Goal: Task Accomplishment & Management: Manage account settings

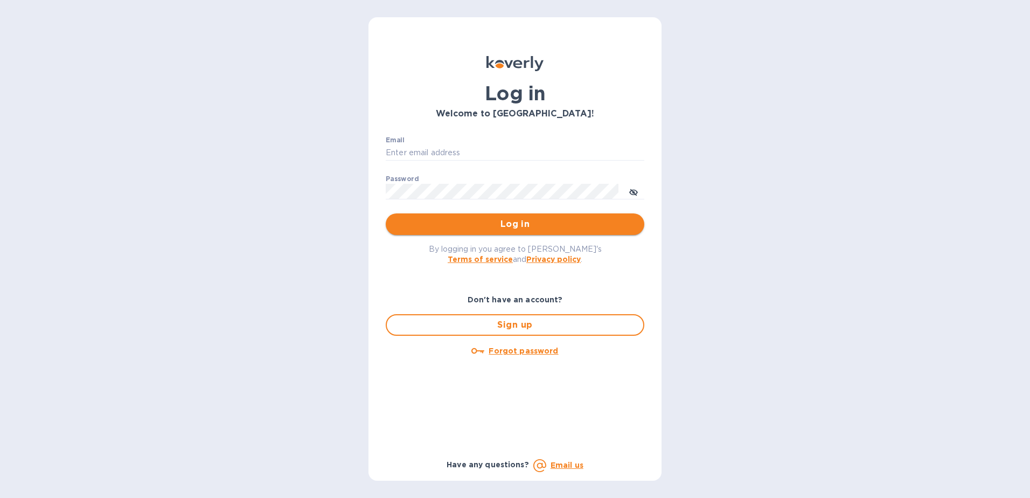
type input "[EMAIL_ADDRESS][DOMAIN_NAME]"
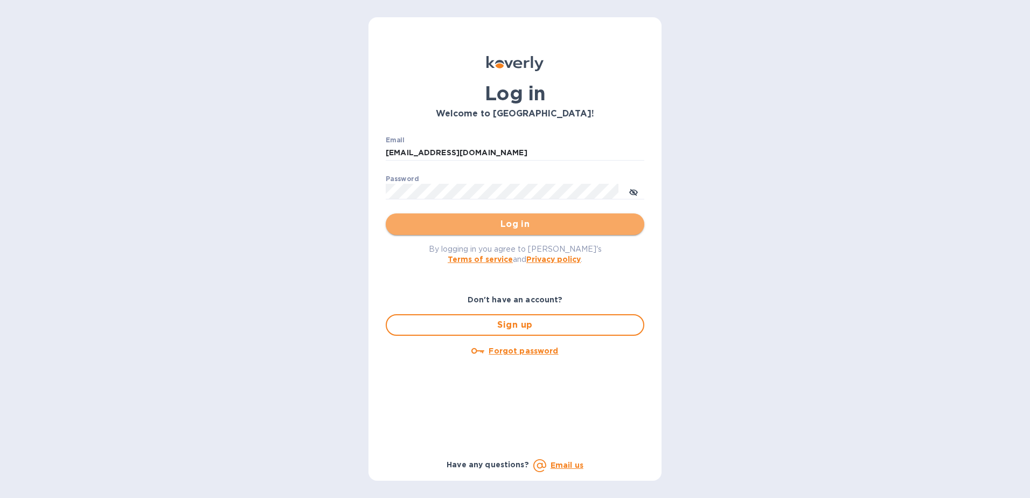
click at [525, 221] on span "Log in" at bounding box center [514, 224] width 241 height 13
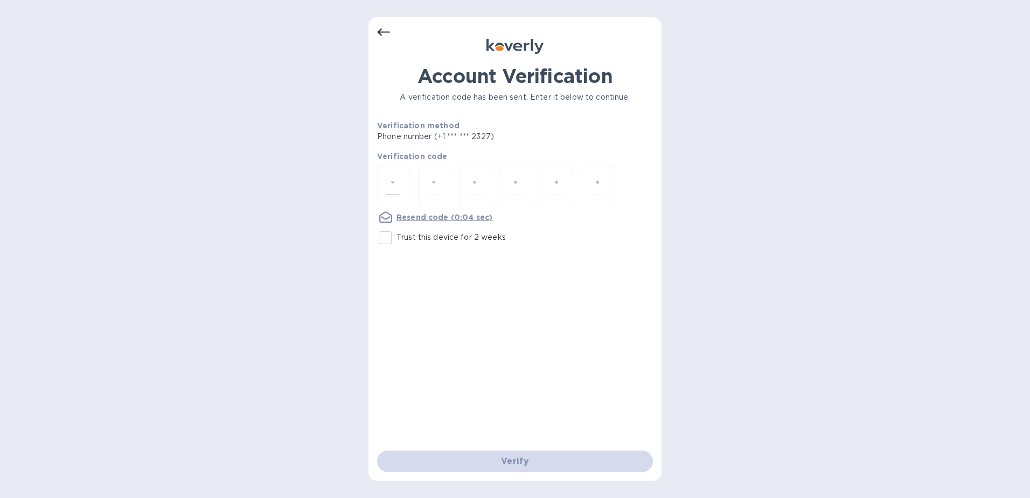
click at [385, 188] on div at bounding box center [393, 185] width 32 height 38
type input "3"
type input "7"
type input "4"
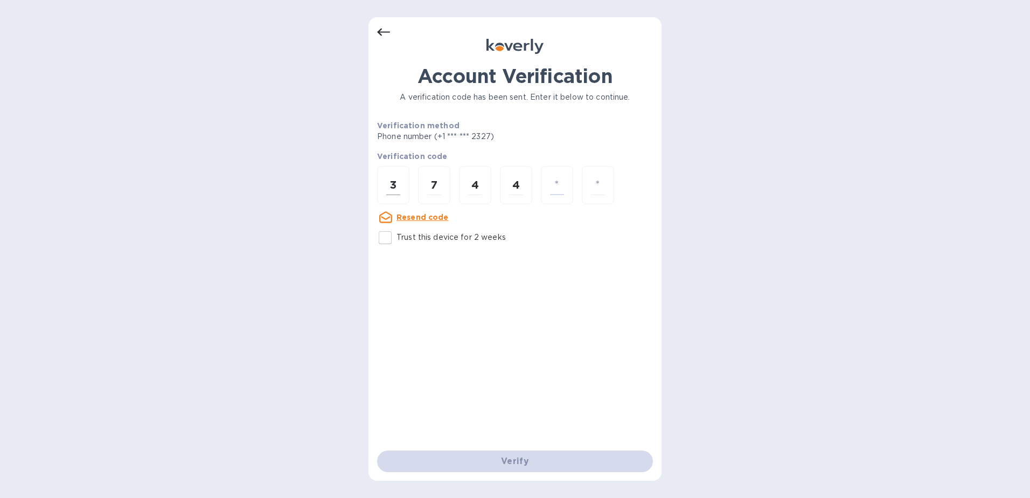
type input "0"
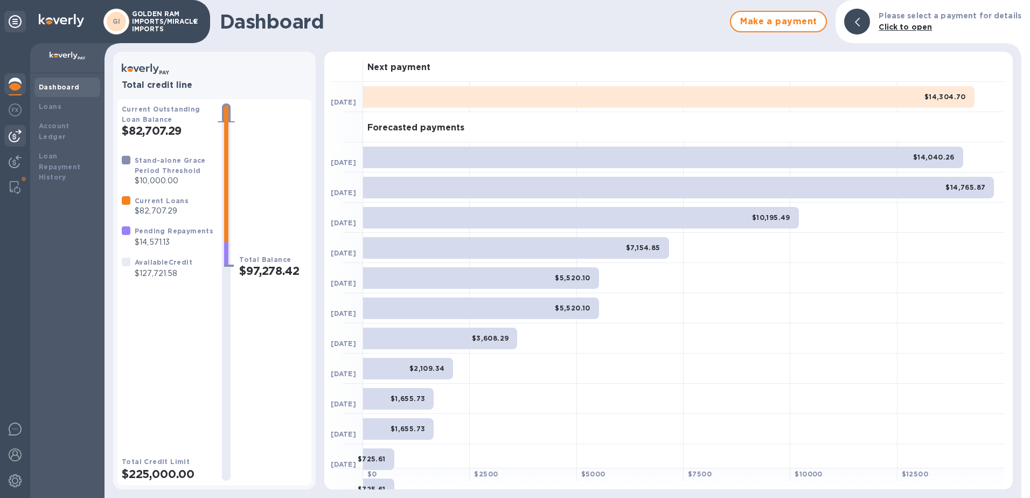
click at [10, 134] on img at bounding box center [15, 135] width 13 height 13
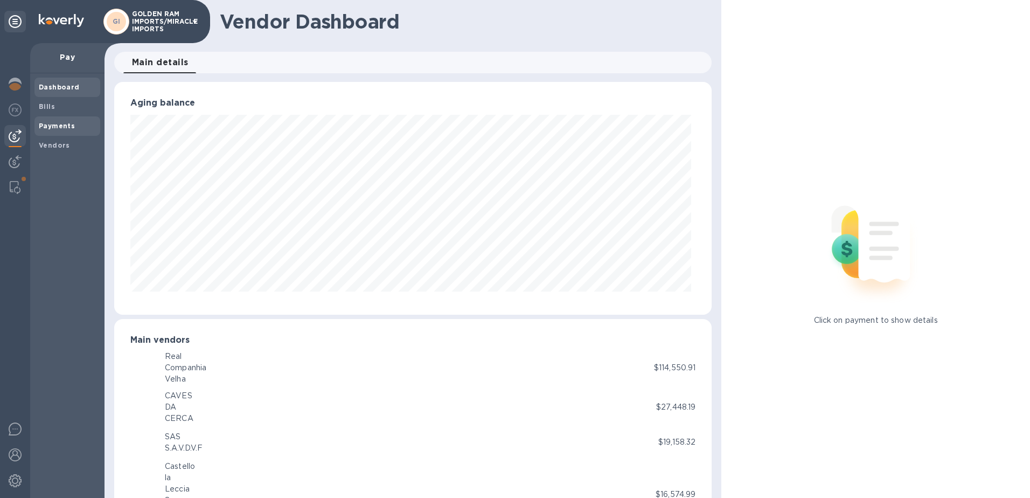
scroll to position [538613, 538253]
click at [46, 108] on b "Bills" at bounding box center [47, 106] width 16 height 8
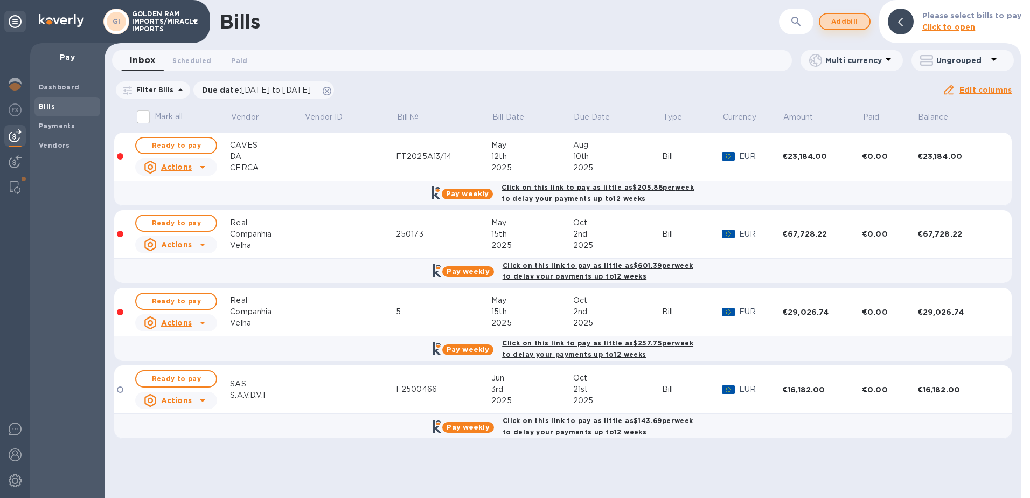
click at [839, 22] on span "Add bill" at bounding box center [845, 21] width 32 height 13
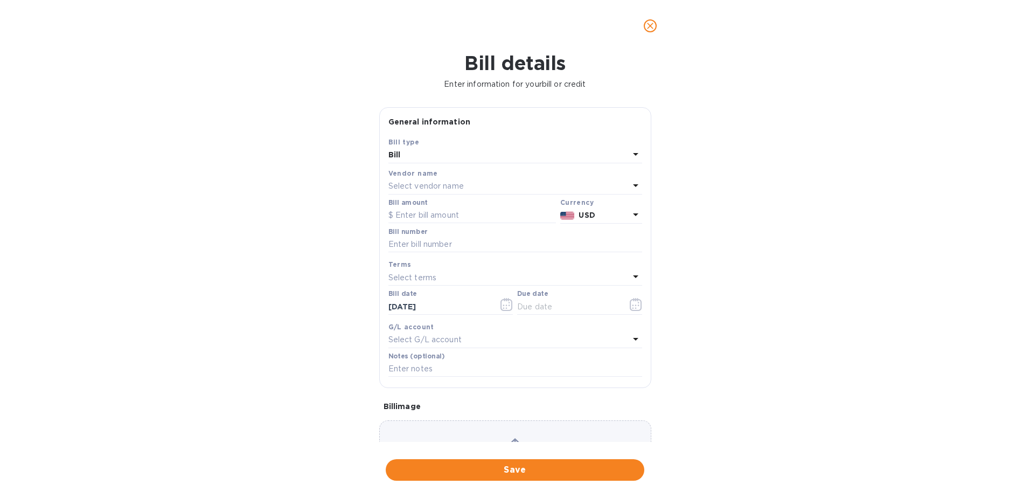
click at [453, 186] on p "Select vendor name" at bounding box center [426, 186] width 75 height 11
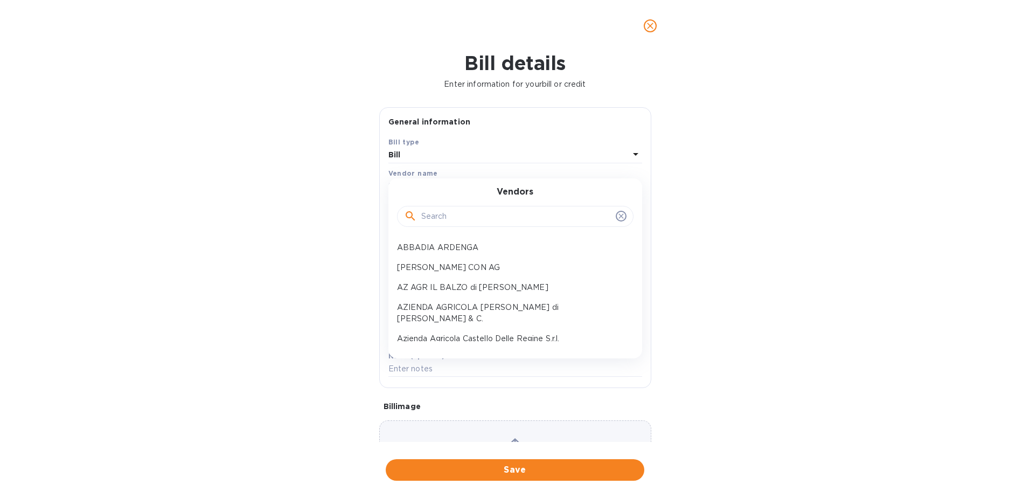
click at [447, 221] on input "text" at bounding box center [516, 217] width 190 height 16
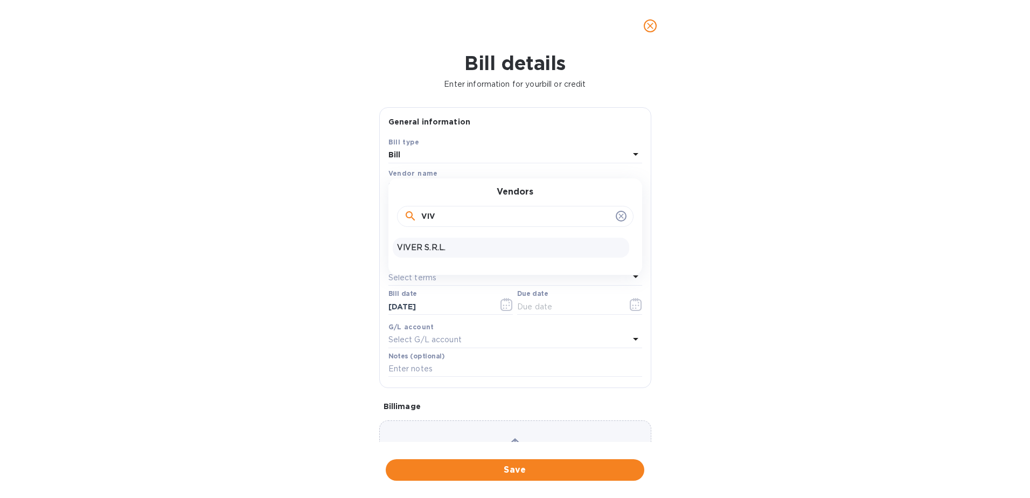
type input "VIV"
click at [425, 247] on p "VIVER S.R.L." at bounding box center [511, 247] width 228 height 11
click at [419, 214] on input "text" at bounding box center [473, 215] width 168 height 16
type input "7,752"
click at [418, 241] on input "text" at bounding box center [516, 245] width 254 height 16
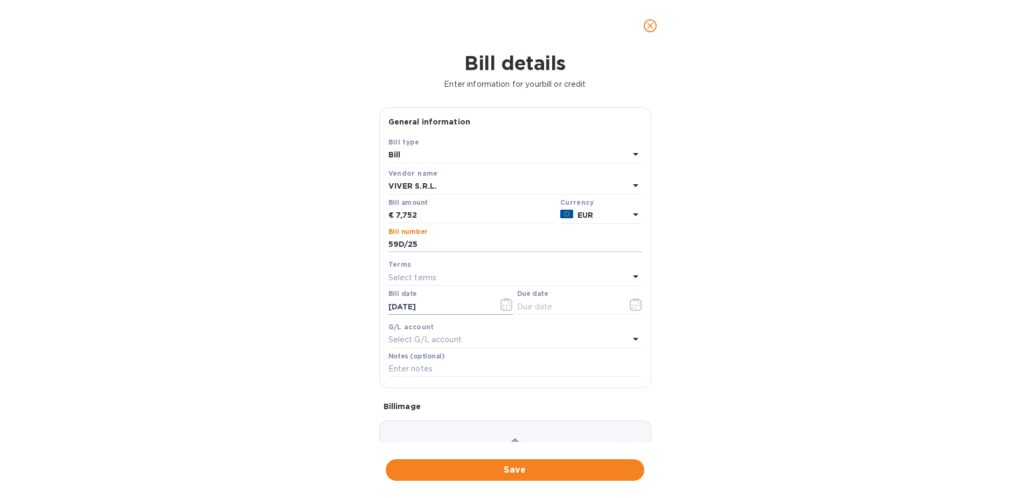
type input "59D/25"
click at [506, 305] on icon "button" at bounding box center [507, 305] width 2 height 2
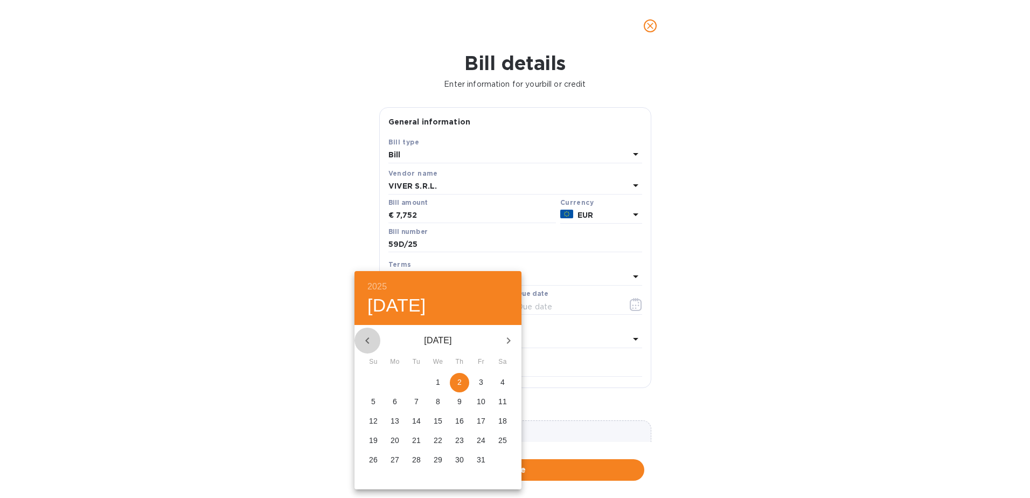
click at [364, 338] on icon "button" at bounding box center [367, 340] width 13 height 13
click at [395, 458] on p "30" at bounding box center [395, 459] width 9 height 11
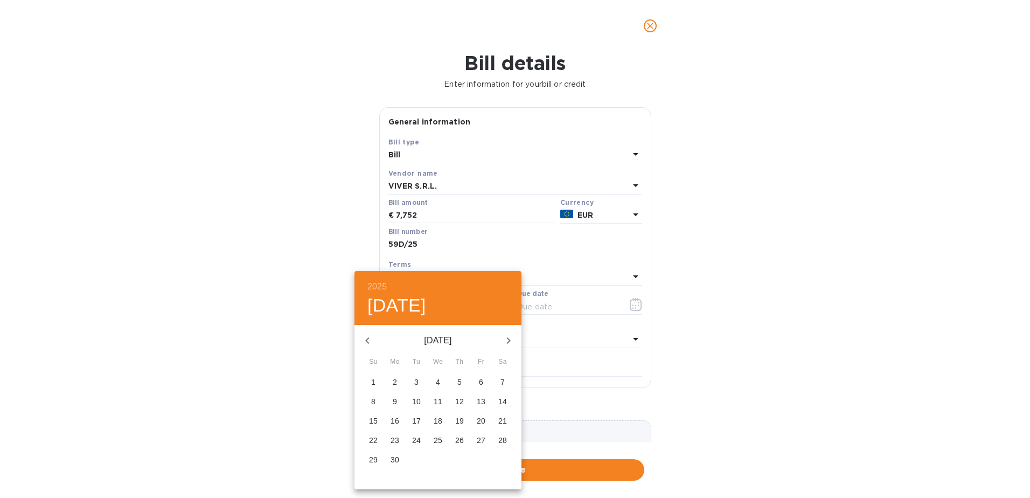
type input "[DATE]"
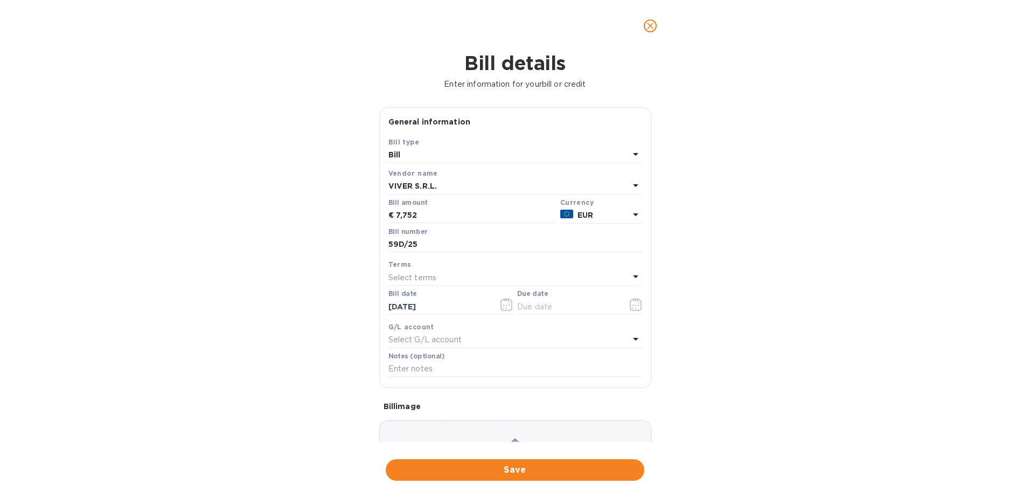
click at [629, 279] on icon at bounding box center [635, 276] width 13 height 13
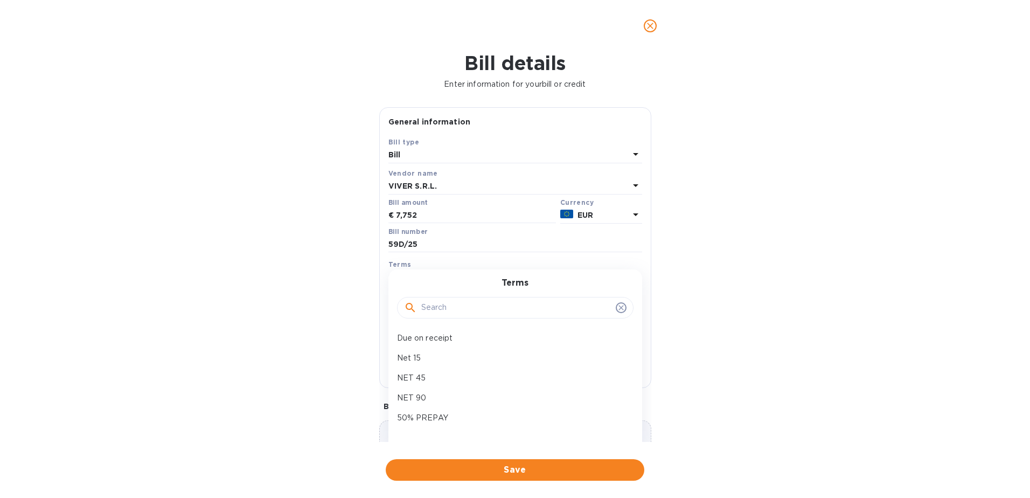
scroll to position [89, 0]
click at [579, 385] on p "NET 90" at bounding box center [511, 389] width 228 height 11
type input "[DATE]"
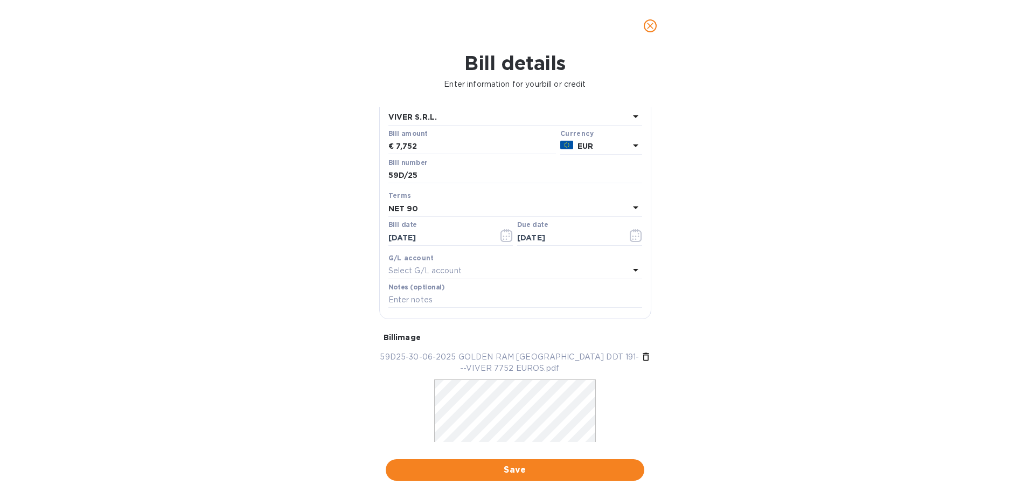
scroll to position [113, 0]
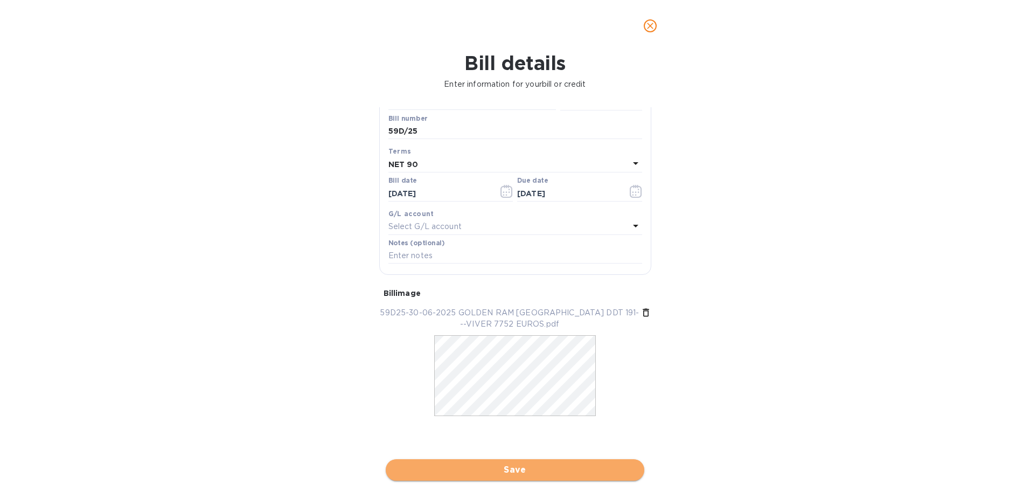
click at [544, 468] on span "Save" at bounding box center [514, 469] width 241 height 13
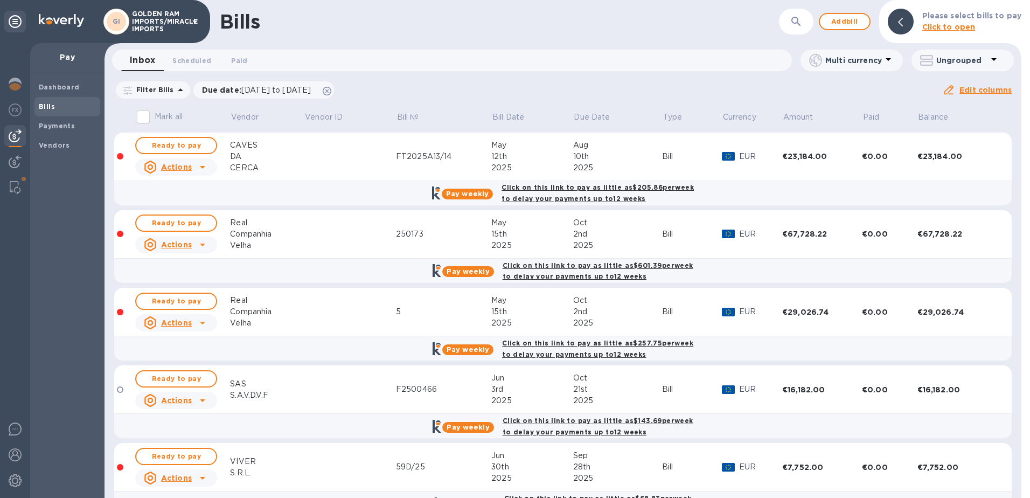
drag, startPoint x: 1019, startPoint y: 118, endPoint x: 1025, endPoint y: 38, distance: 80.0
click at [1025, 38] on div "Bills ​ Add bill Please select bills to pay Click to open Inbox 0 Scheduled 0 P…" at bounding box center [568, 249] width 926 height 498
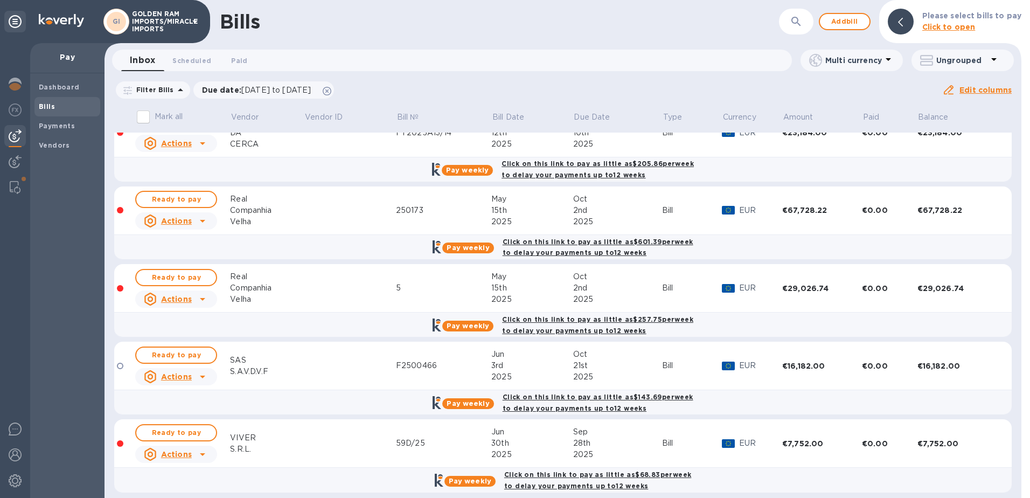
scroll to position [28, 0]
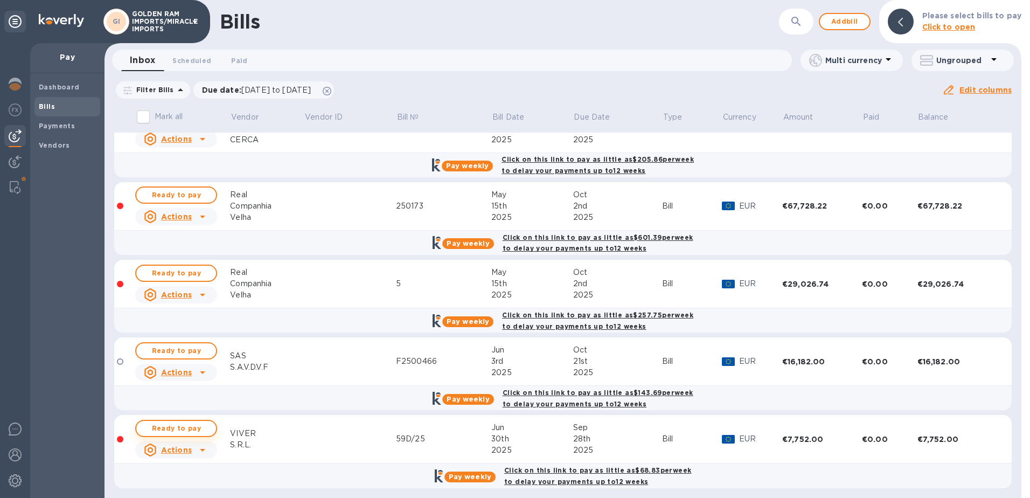
click at [180, 424] on span "Ready to pay" at bounding box center [176, 428] width 63 height 13
click at [188, 422] on span "Ready to pay" at bounding box center [176, 428] width 63 height 13
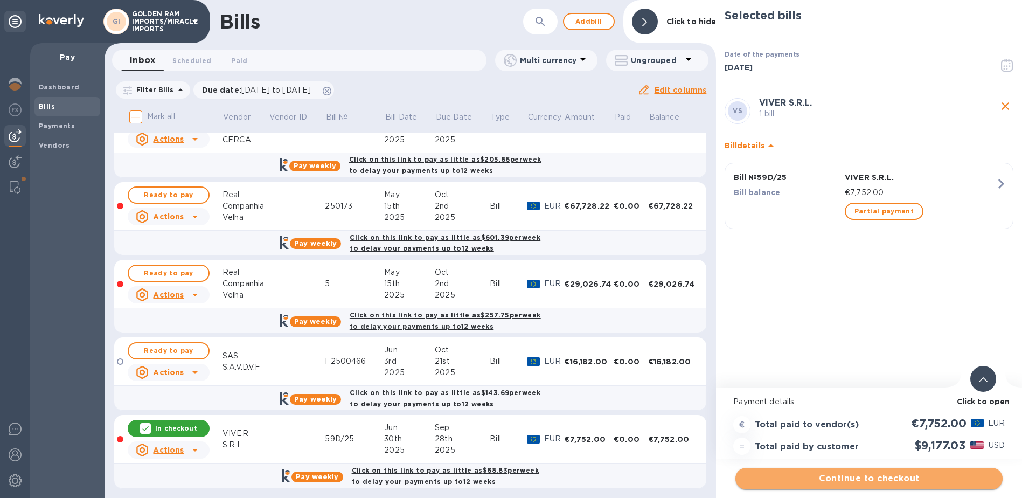
click at [898, 477] on span "Continue to checkout" at bounding box center [869, 478] width 250 height 13
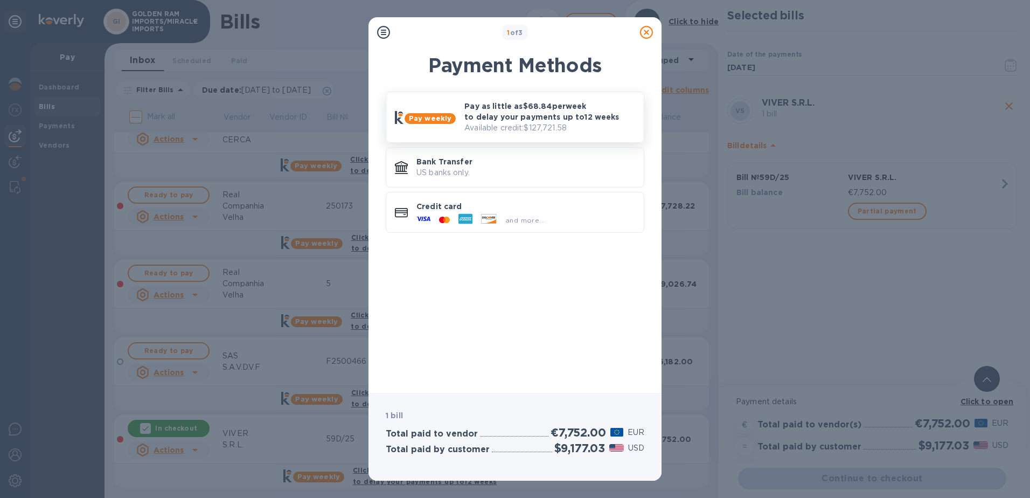
click at [499, 120] on p "Pay as little as $68.84 per week to delay your payments up to 12 weeks" at bounding box center [549, 112] width 171 height 22
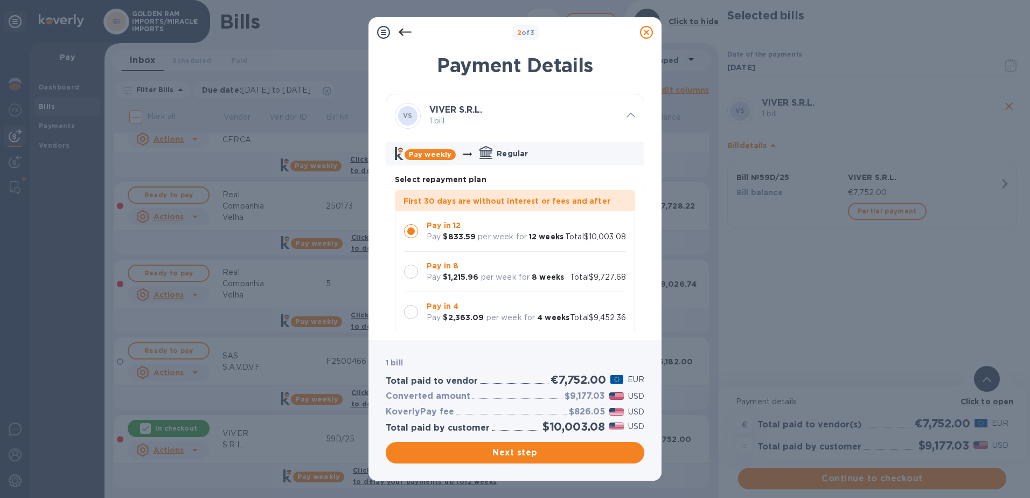
click at [413, 279] on div at bounding box center [411, 272] width 14 height 14
click at [415, 305] on div at bounding box center [411, 312] width 14 height 14
click at [653, 36] on icon at bounding box center [646, 32] width 13 height 13
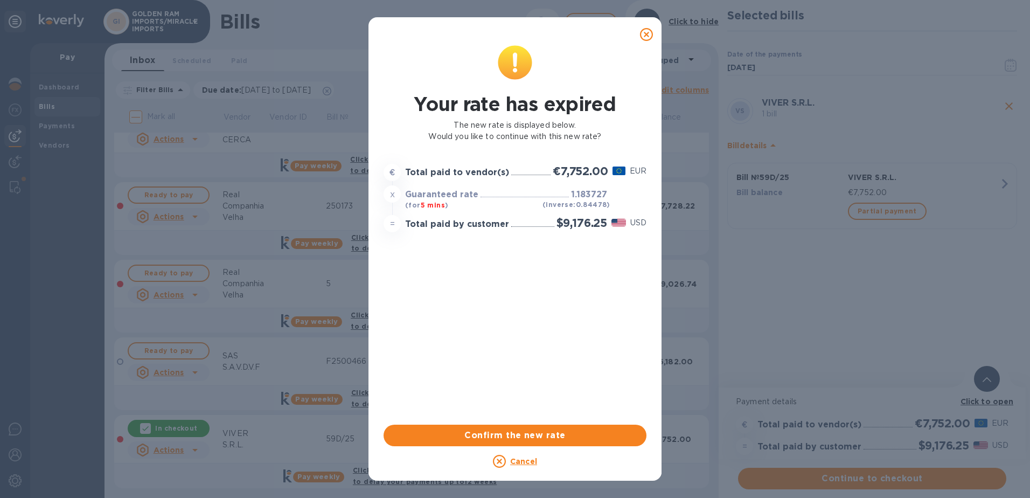
click at [641, 33] on icon at bounding box center [646, 34] width 13 height 13
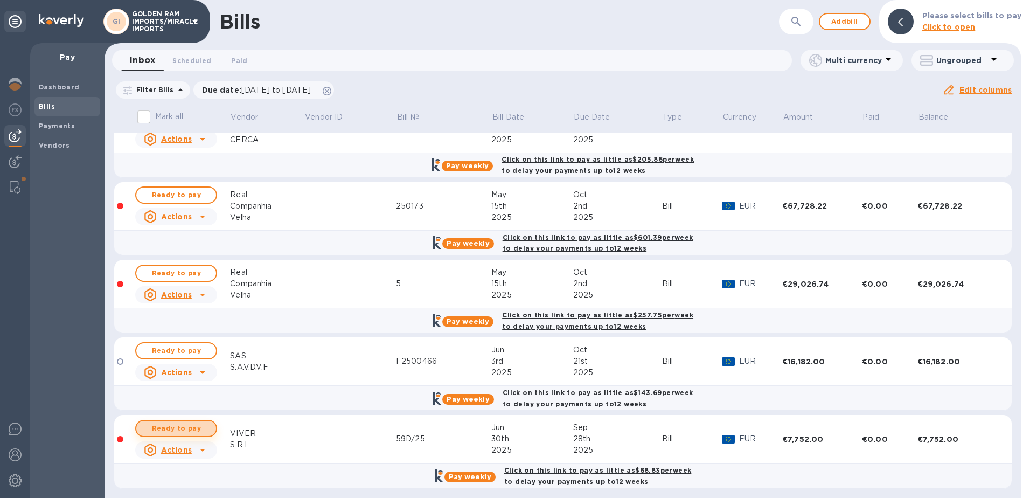
click at [186, 429] on span "Ready to pay" at bounding box center [176, 428] width 63 height 13
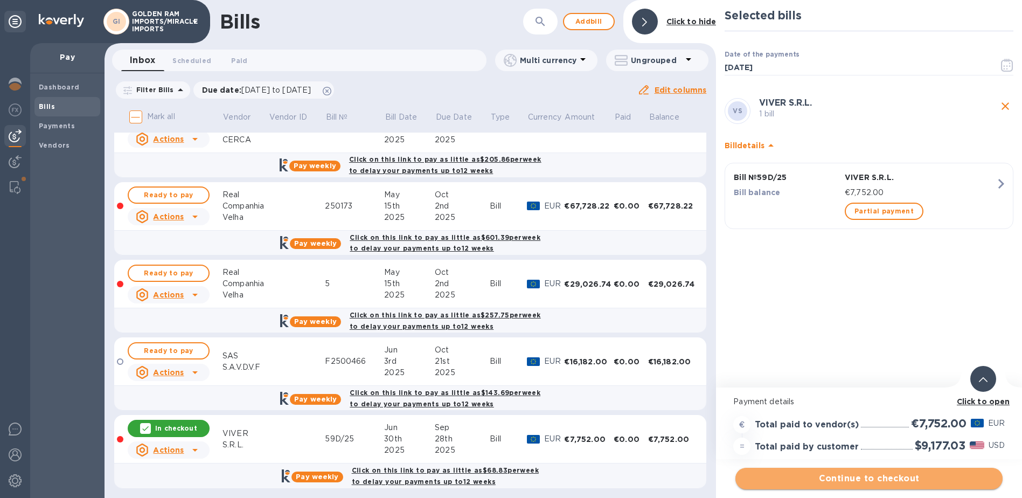
click at [871, 480] on span "Continue to checkout" at bounding box center [869, 478] width 250 height 13
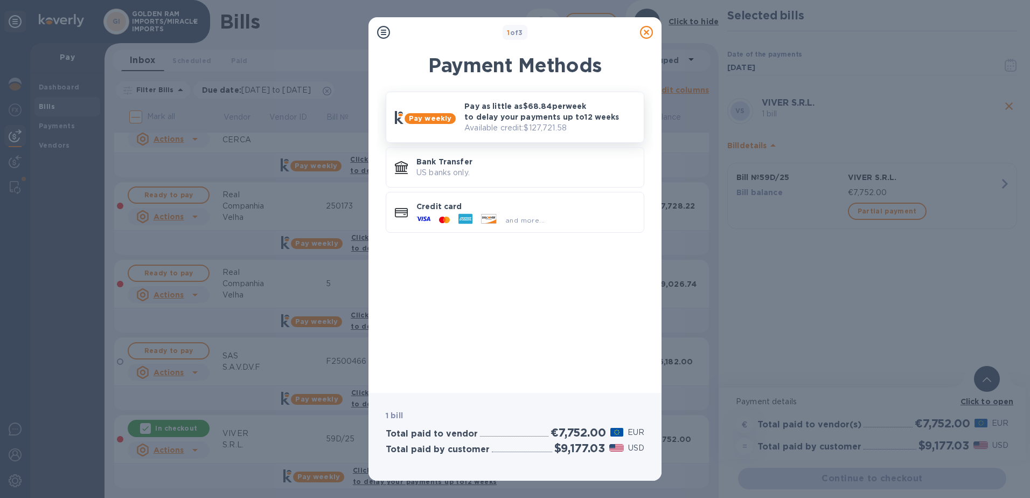
click at [504, 116] on p "Pay as little as $68.84 per week to delay your payments up to 12 weeks" at bounding box center [549, 112] width 171 height 22
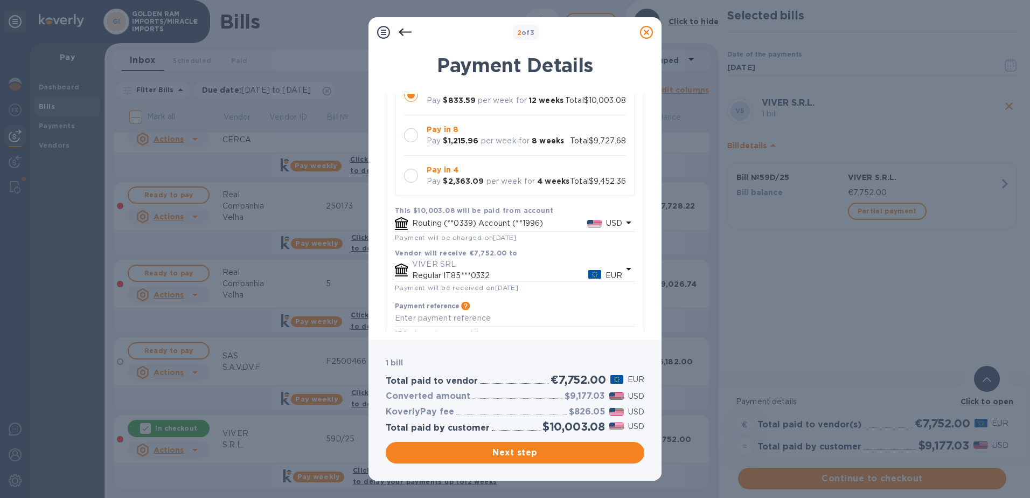
scroll to position [188, 0]
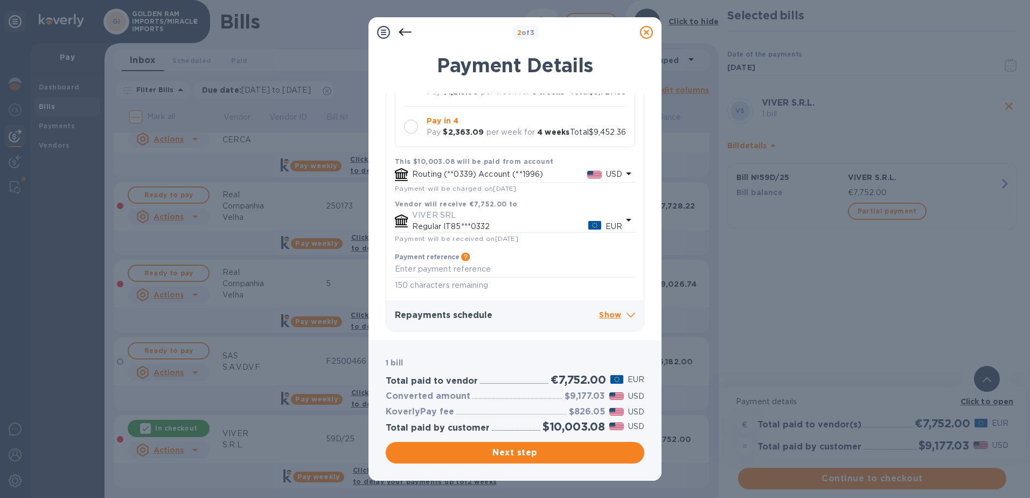
click at [627, 317] on icon at bounding box center [631, 315] width 9 height 5
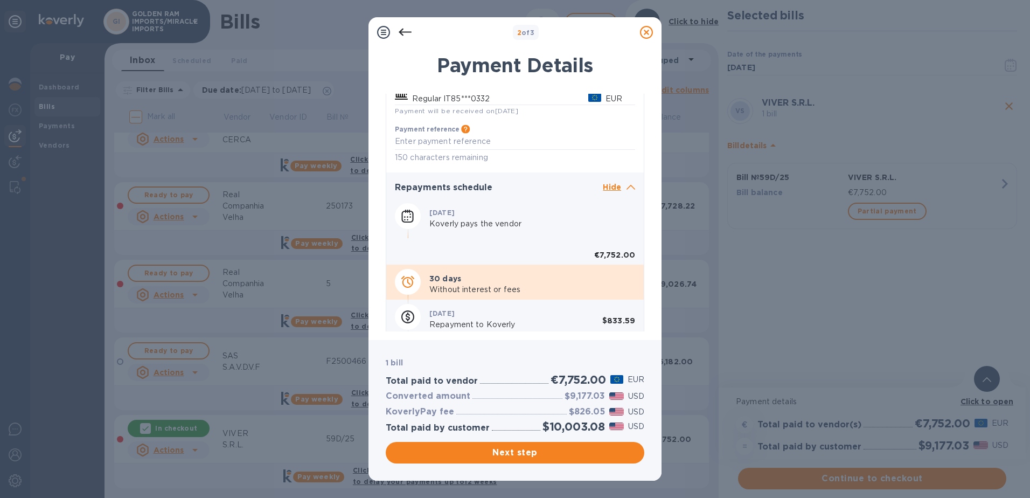
scroll to position [320, 0]
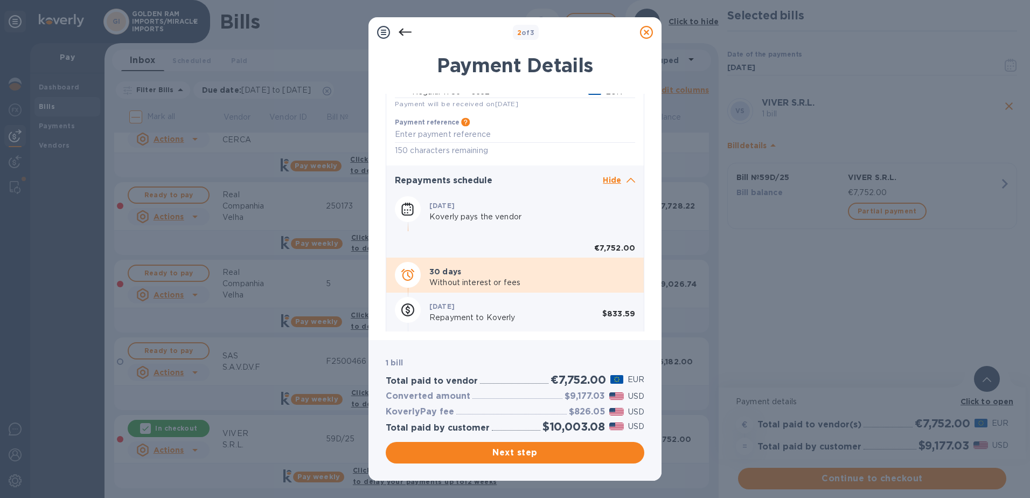
drag, startPoint x: 647, startPoint y: 30, endPoint x: 656, endPoint y: 220, distance: 190.5
click at [656, 220] on div "2 of 3 Payment Details VS VIVER S.R.L. 1 bill Pay weekly Regular Select repayme…" at bounding box center [515, 248] width 293 height 463
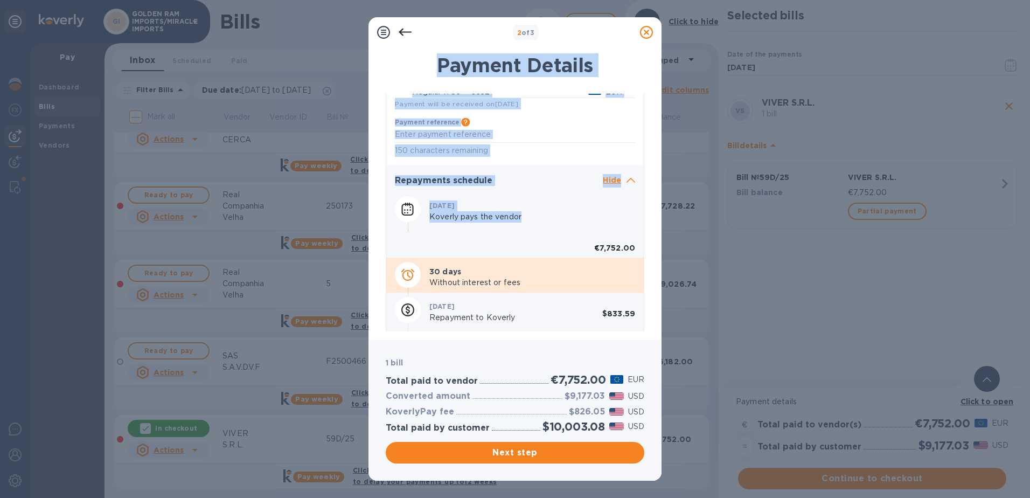
drag, startPoint x: 656, startPoint y: 220, endPoint x: 593, endPoint y: 217, distance: 63.1
click at [593, 217] on div "[DATE] Koverly pays the vendor hidden €7,752.00" at bounding box center [515, 225] width 249 height 66
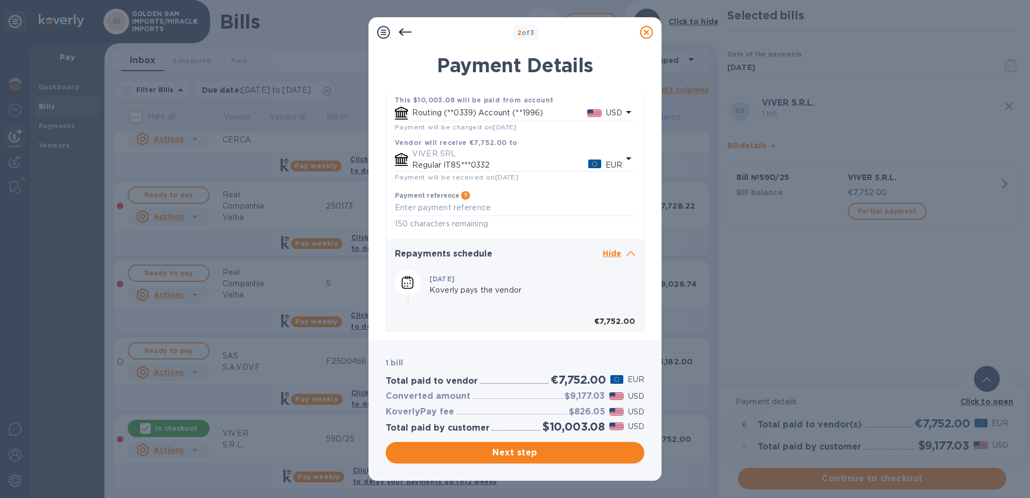
scroll to position [191, 0]
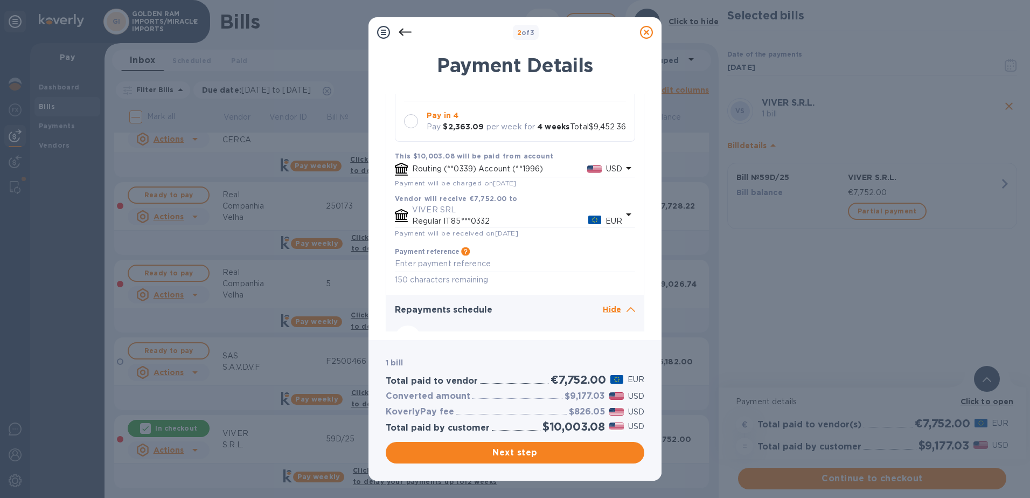
click at [646, 34] on icon at bounding box center [646, 32] width 13 height 13
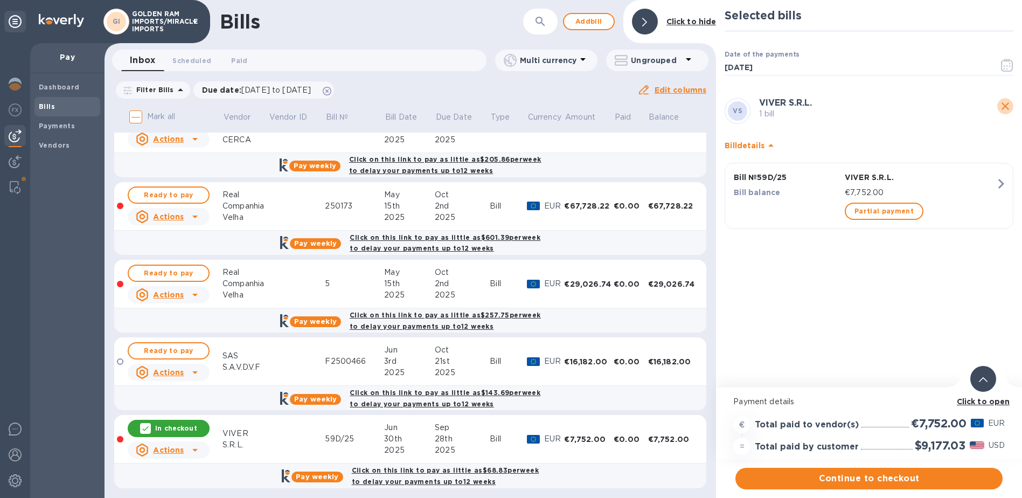
click at [1004, 104] on icon "close" at bounding box center [1005, 106] width 13 height 13
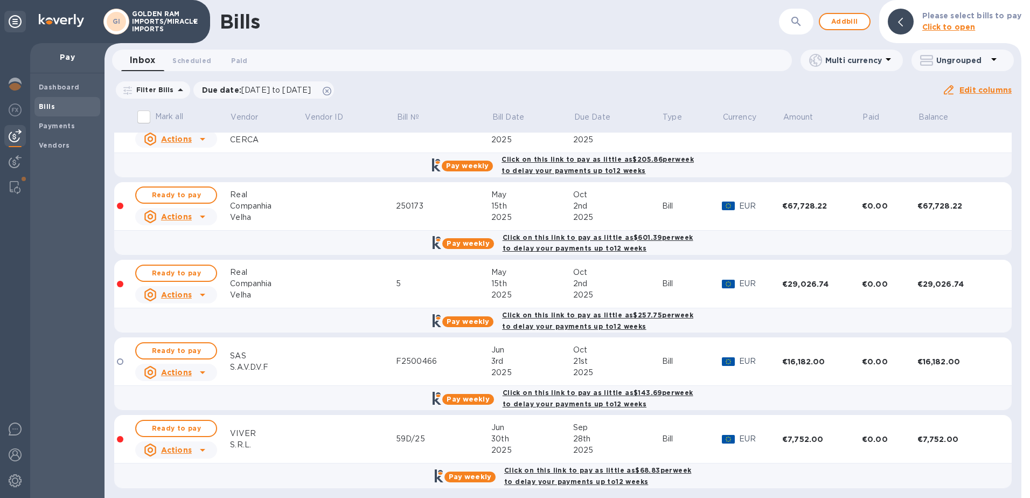
scroll to position [0, 0]
